Goal: Navigation & Orientation: Find specific page/section

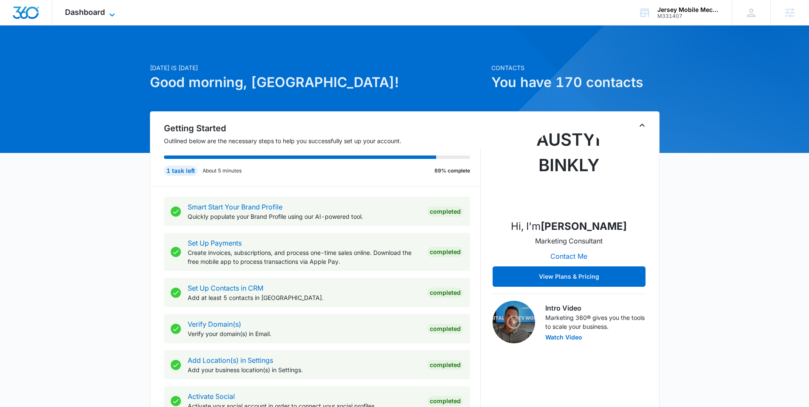
click at [70, 12] on span "Dashboard" at bounding box center [85, 12] width 40 height 9
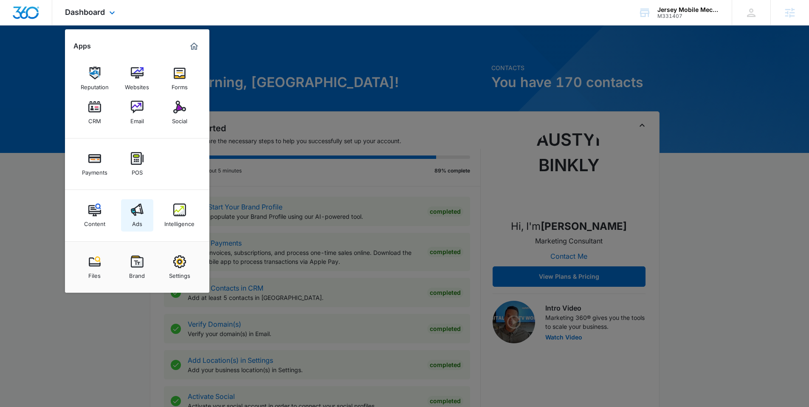
click at [137, 210] on img at bounding box center [137, 209] width 13 height 13
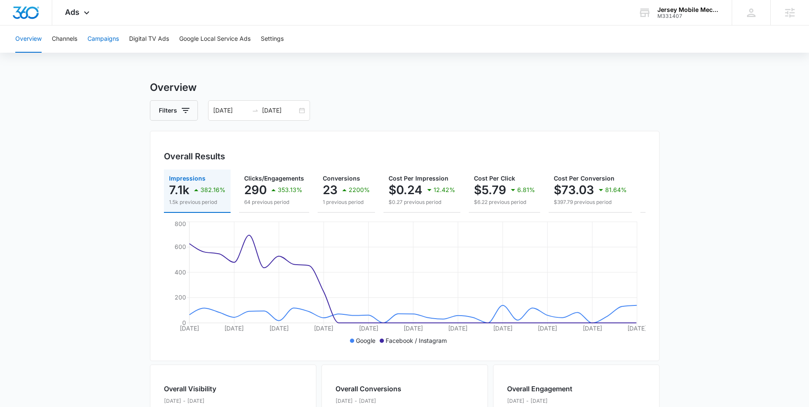
click at [103, 39] on button "Campaigns" at bounding box center [102, 38] width 31 height 27
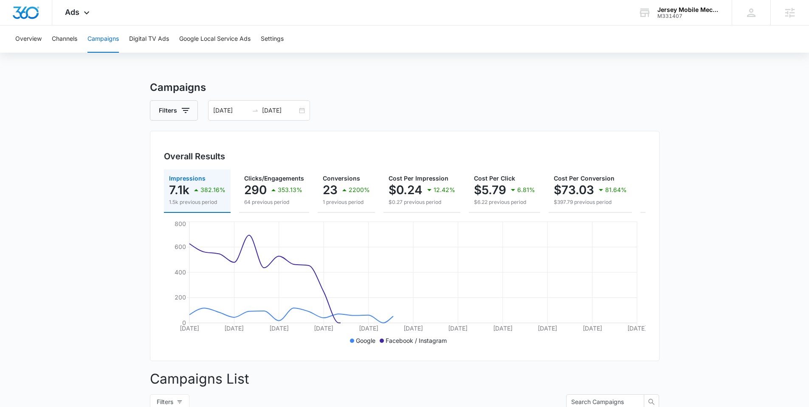
scroll to position [240, 0]
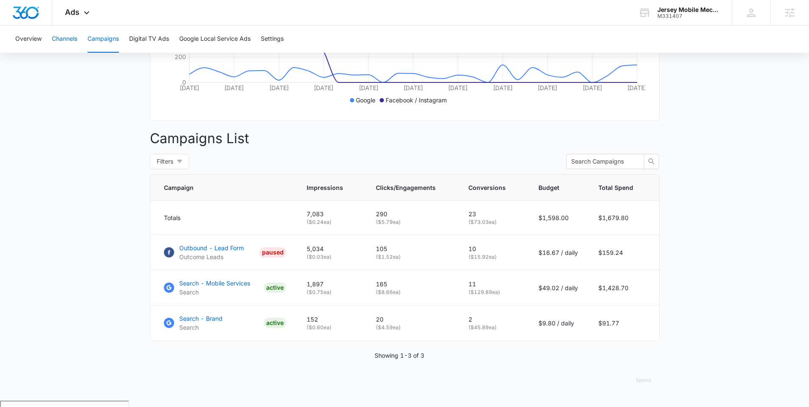
click at [74, 42] on button "Channels" at bounding box center [64, 38] width 25 height 27
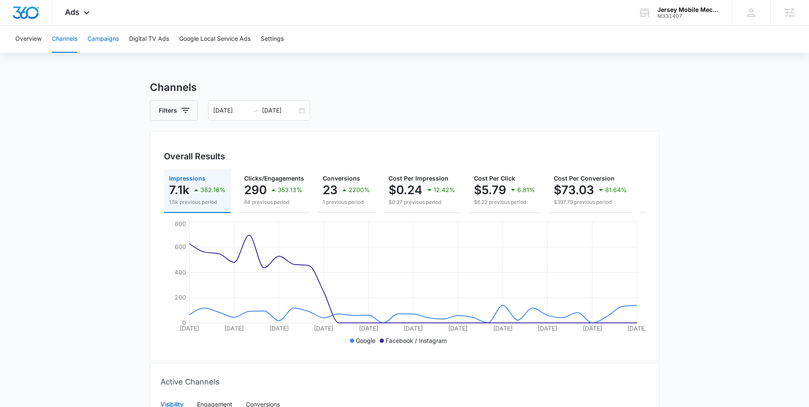
click at [112, 37] on button "Campaigns" at bounding box center [102, 38] width 31 height 27
click at [18, 35] on button "Overview" at bounding box center [28, 38] width 26 height 27
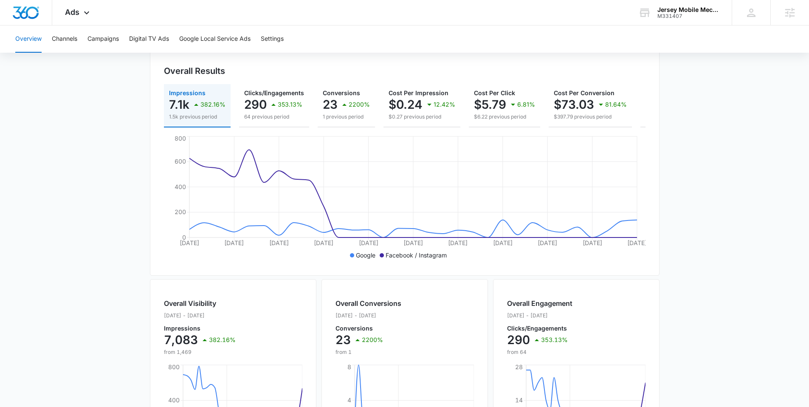
scroll to position [9, 0]
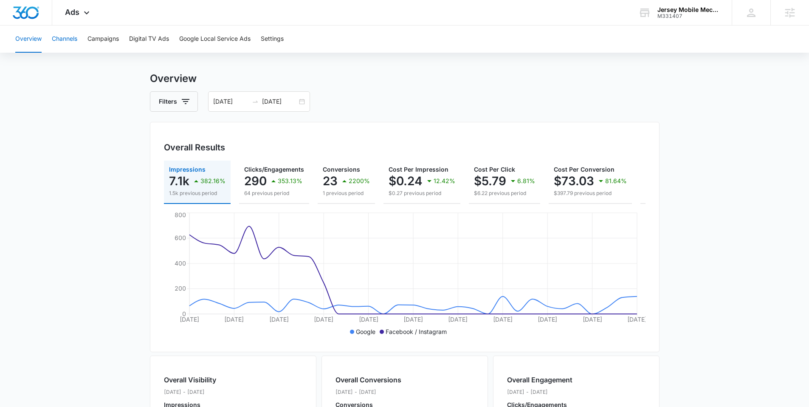
click at [67, 38] on button "Channels" at bounding box center [64, 38] width 25 height 27
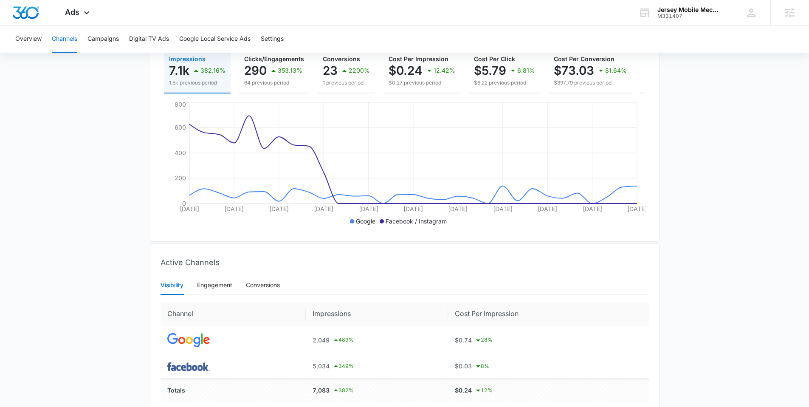
scroll to position [162, 0]
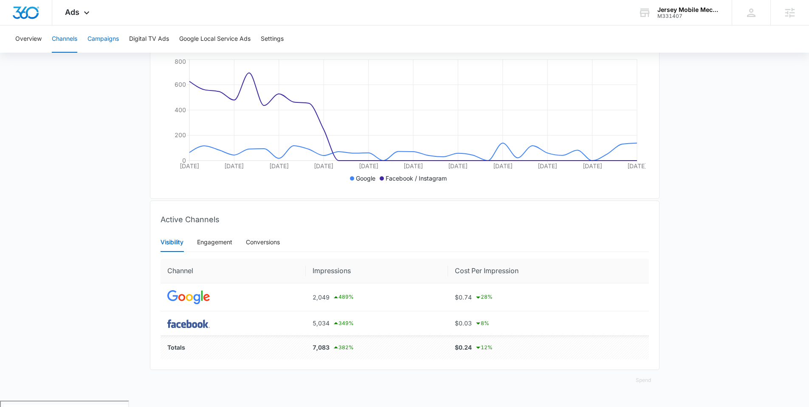
click at [114, 41] on button "Campaigns" at bounding box center [102, 38] width 31 height 27
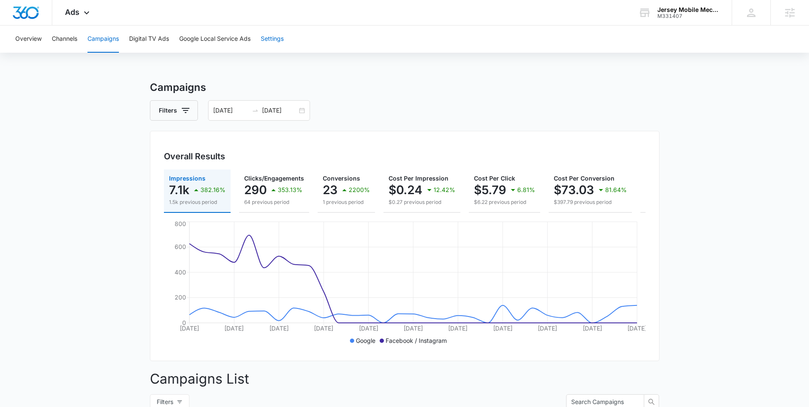
click at [284, 44] on button "Settings" at bounding box center [272, 38] width 23 height 27
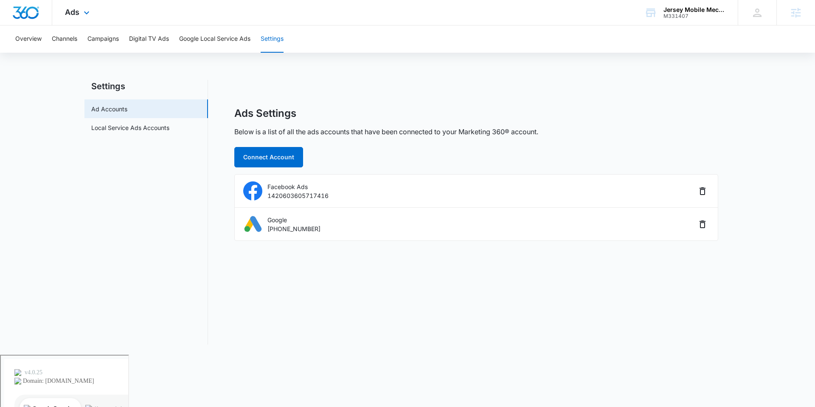
click at [93, 15] on div "Ads Apps Reputation Websites Forms CRM Email Social Payments POS Content Ads In…" at bounding box center [78, 12] width 52 height 25
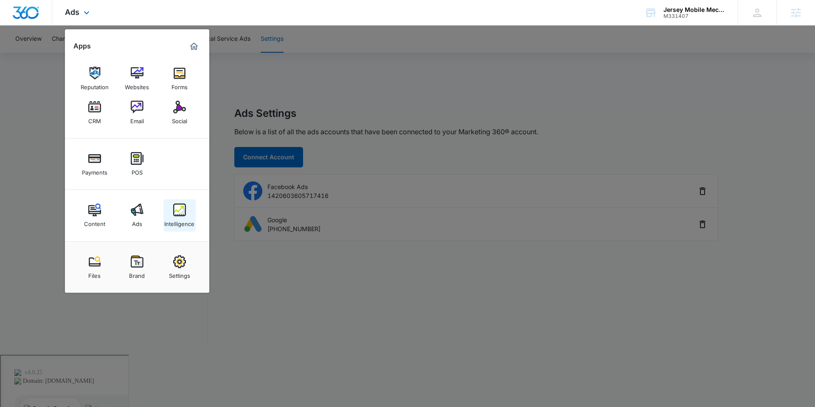
click at [180, 212] on img at bounding box center [179, 209] width 13 height 13
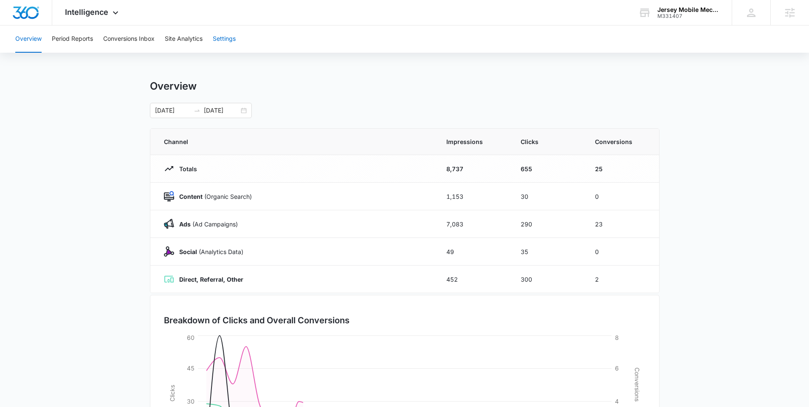
click at [230, 40] on button "Settings" at bounding box center [224, 38] width 23 height 27
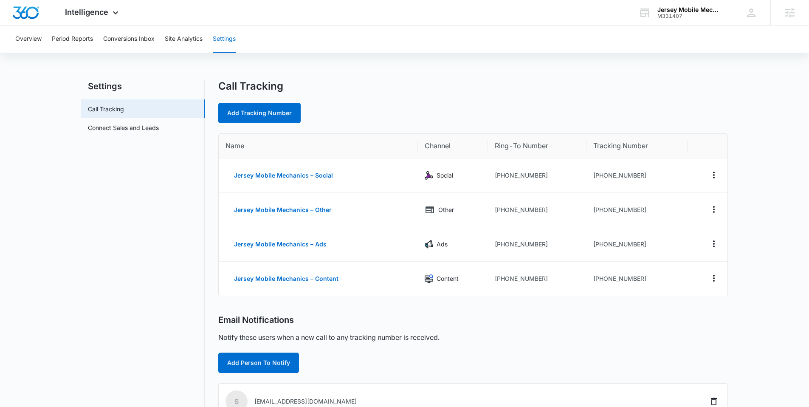
click at [209, 42] on div "Overview Period Reports Conversions Inbox Site Analytics Settings" at bounding box center [404, 38] width 788 height 27
click at [188, 37] on button "Site Analytics" at bounding box center [184, 38] width 38 height 27
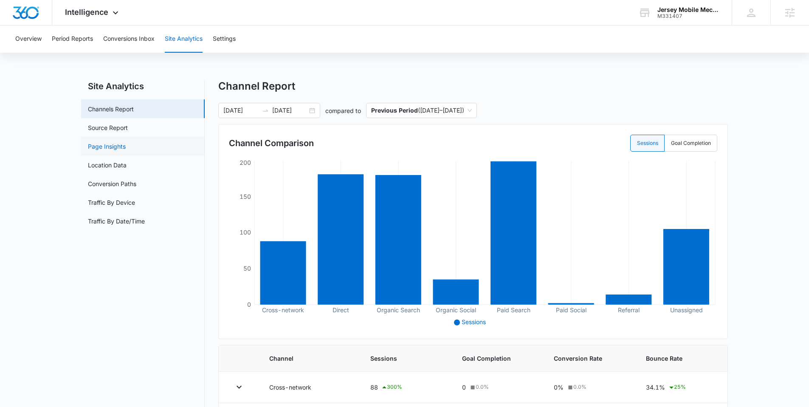
click at [107, 142] on link "Page Insights" at bounding box center [107, 146] width 38 height 9
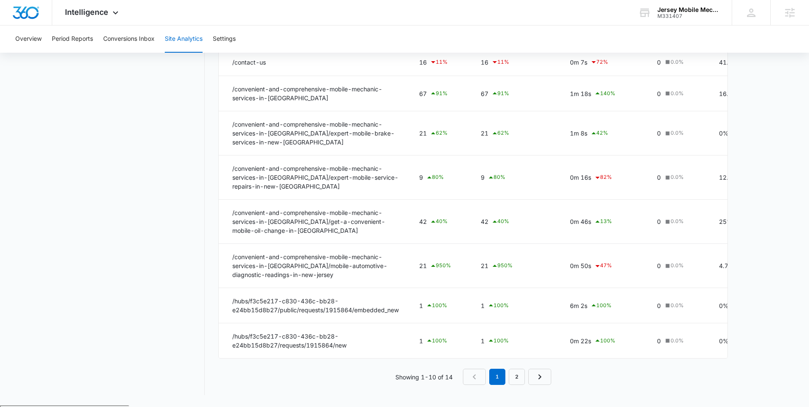
scroll to position [188, 0]
